Goal: Task Accomplishment & Management: Use online tool/utility

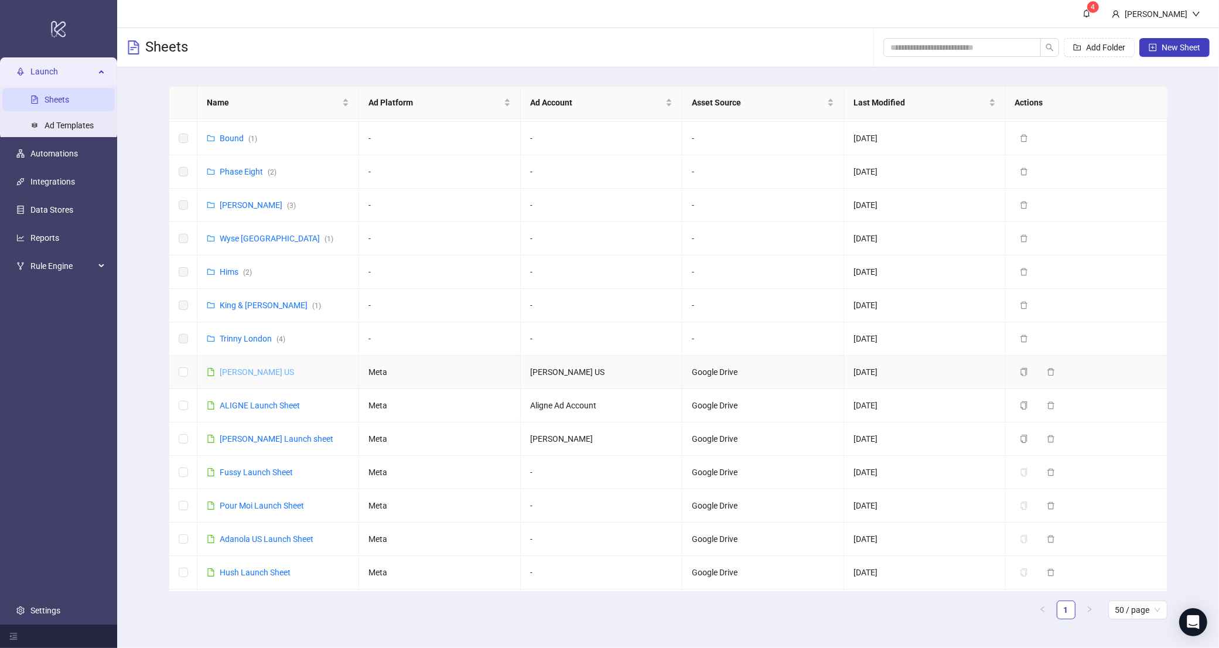
scroll to position [600, 0]
click at [242, 438] on link "[PERSON_NAME] Launch sheet" at bounding box center [277, 436] width 114 height 9
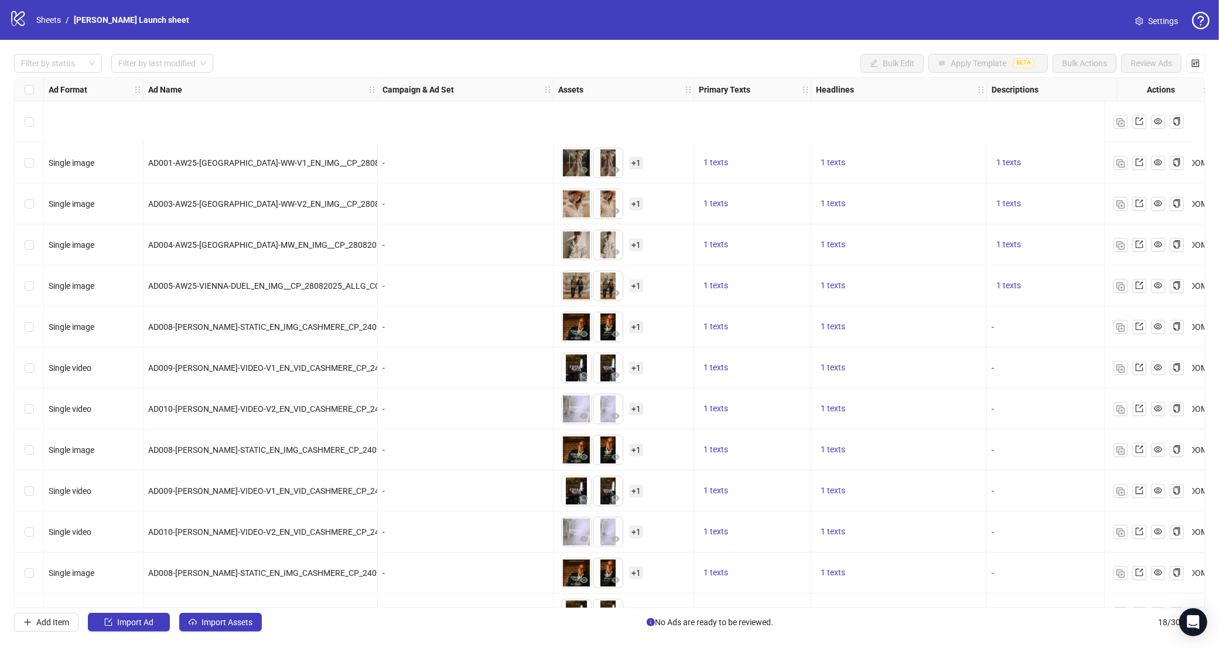
scroll to position [236, 0]
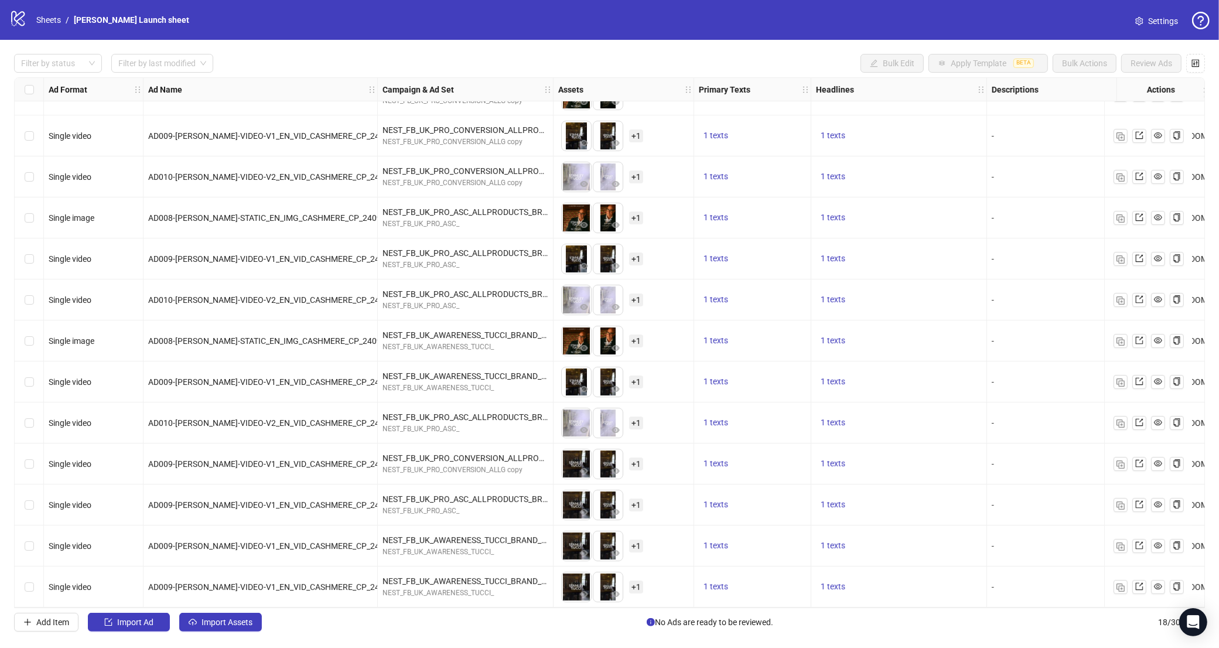
click at [33, 419] on div "Select row 14" at bounding box center [29, 422] width 29 height 41
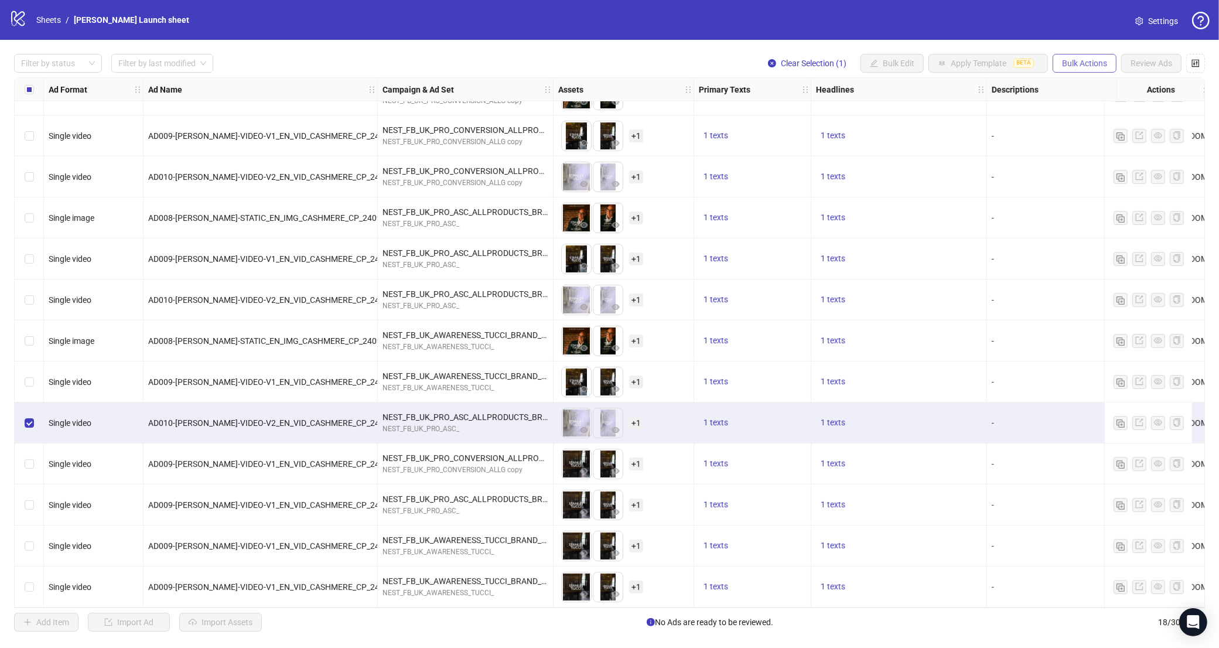
click at [1083, 70] on button "Bulk Actions" at bounding box center [1084, 63] width 64 height 19
click at [1101, 123] on span "Duplicate with assets" at bounding box center [1100, 124] width 80 height 13
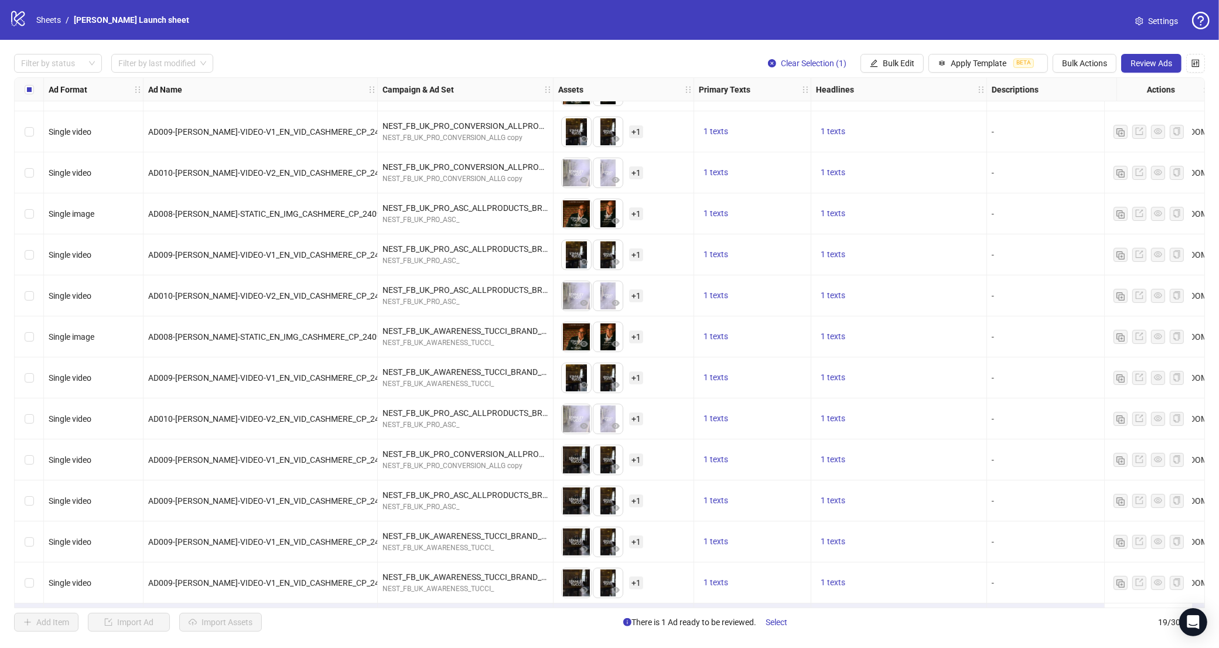
scroll to position [277, 0]
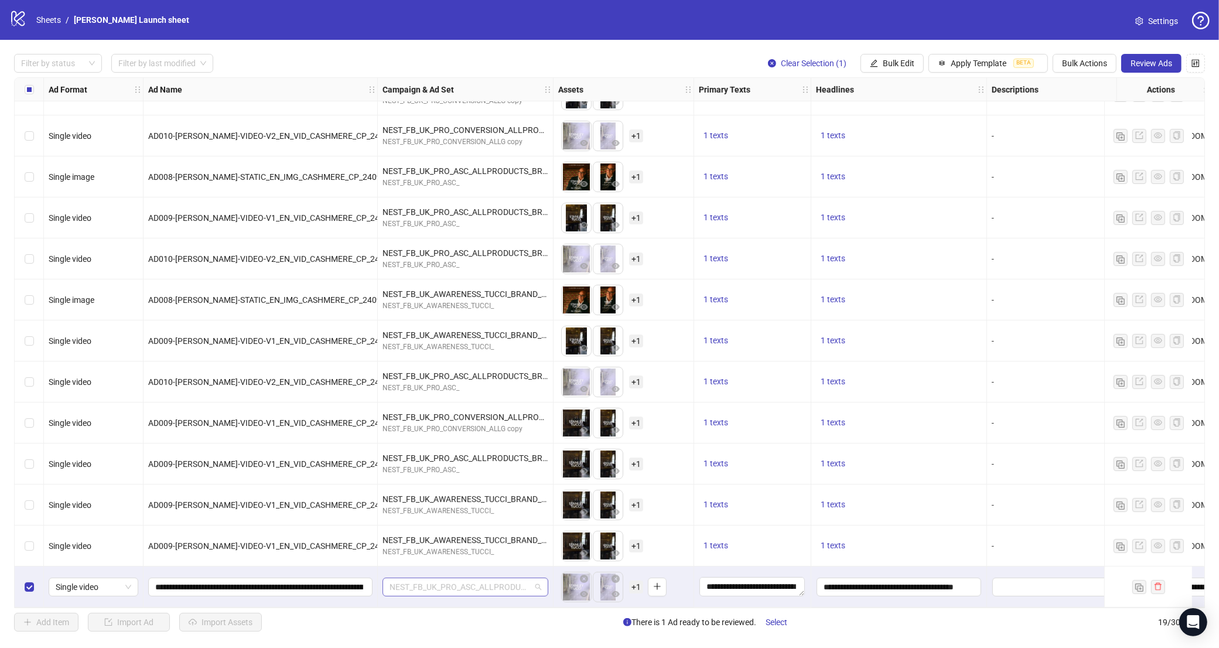
click at [486, 579] on span "NEST_FB_UK_PRO_ASC_ALLPRODUCTS_BROAD_ASC_A+_ALLG_25+_19082025 -V2" at bounding box center [465, 587] width 152 height 18
type input "***"
click at [497, 555] on div "NEST_FB_UK_AWARENESS_TUCCI_" at bounding box center [454, 560] width 124 height 11
click at [1154, 59] on span "Review Ads" at bounding box center [1151, 63] width 42 height 9
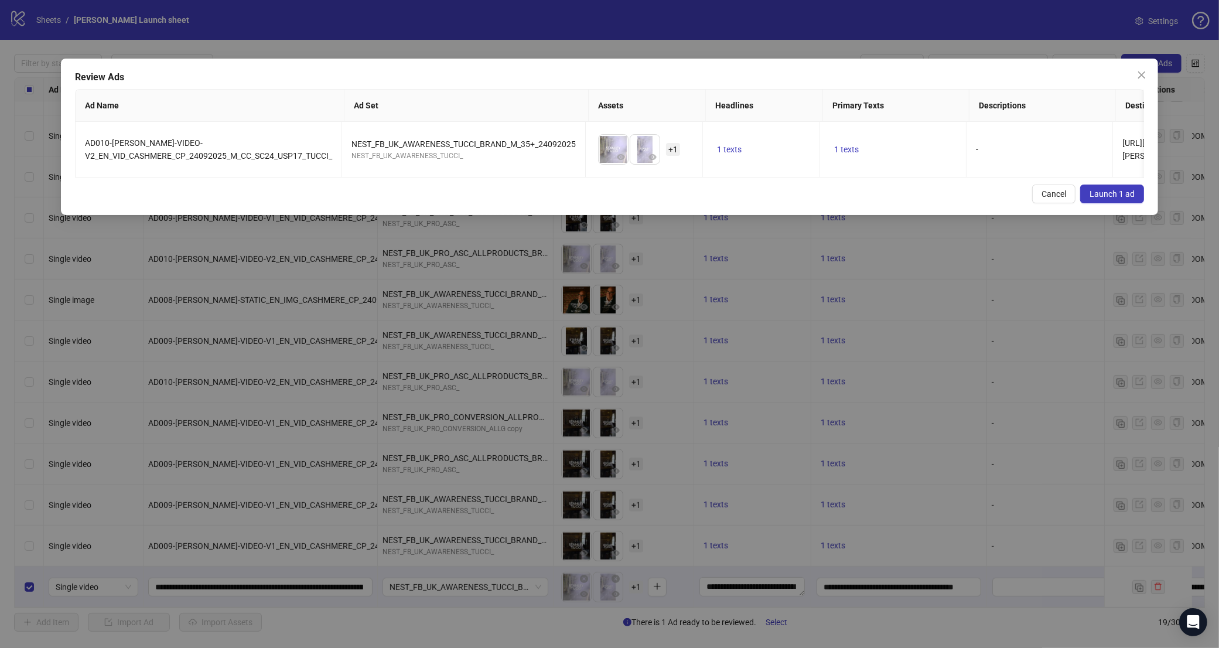
click at [1114, 194] on span "Launch 1 ad" at bounding box center [1111, 193] width 45 height 9
